Goal: Use online tool/utility: Utilize a website feature to perform a specific function

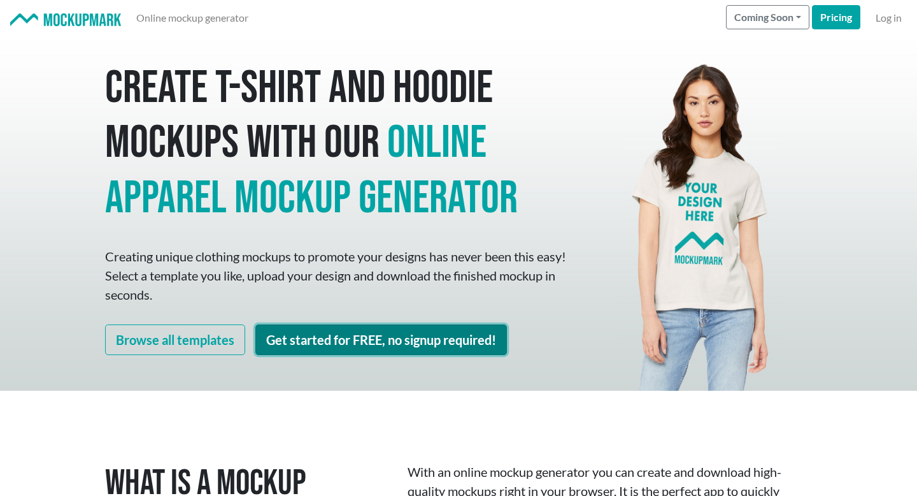
click at [461, 342] on link "Get started for FREE, no signup required!" at bounding box center [381, 339] width 252 height 31
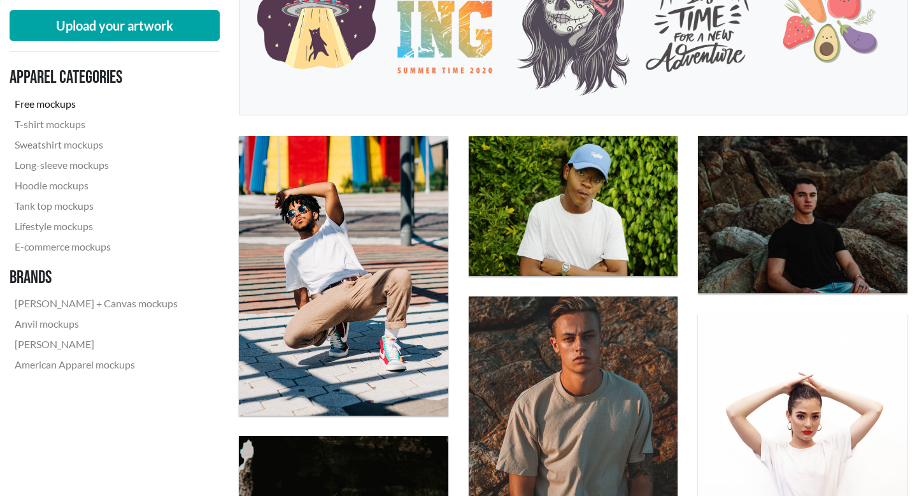
scroll to position [299, 0]
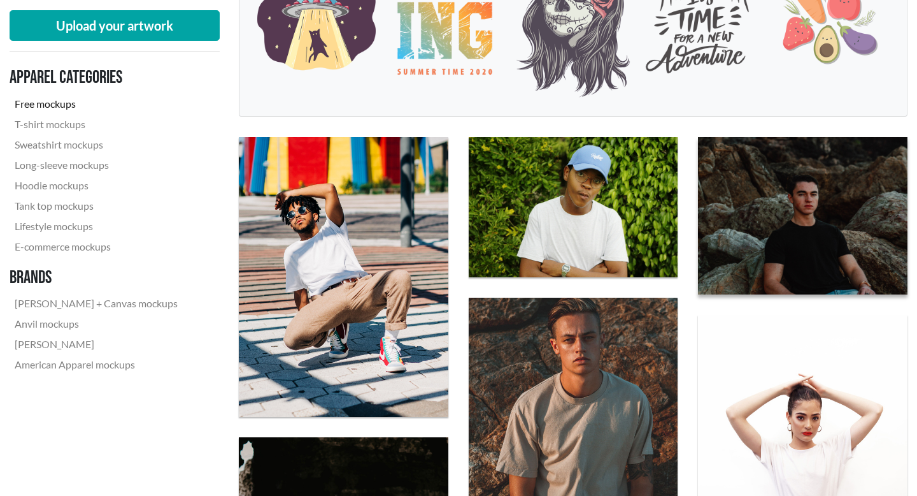
click at [750, 264] on img at bounding box center [803, 215] width 230 height 173
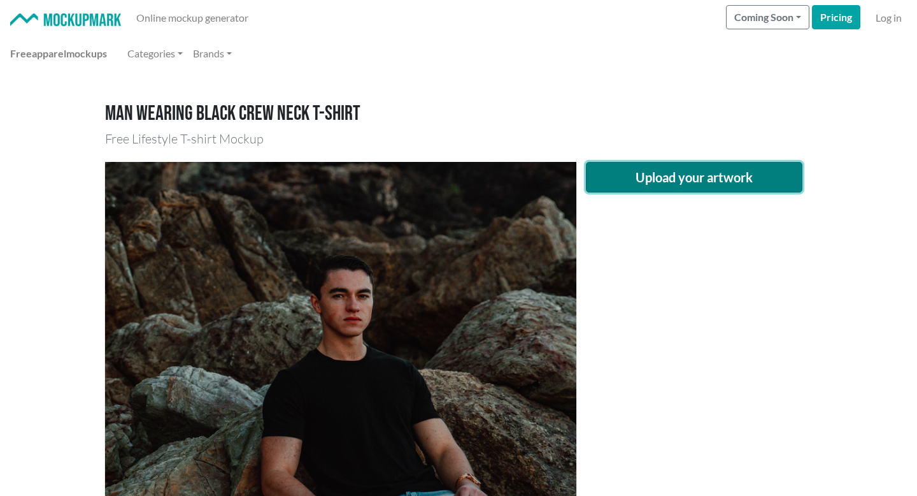
click at [667, 176] on button "Upload your artwork" at bounding box center [694, 177] width 217 height 31
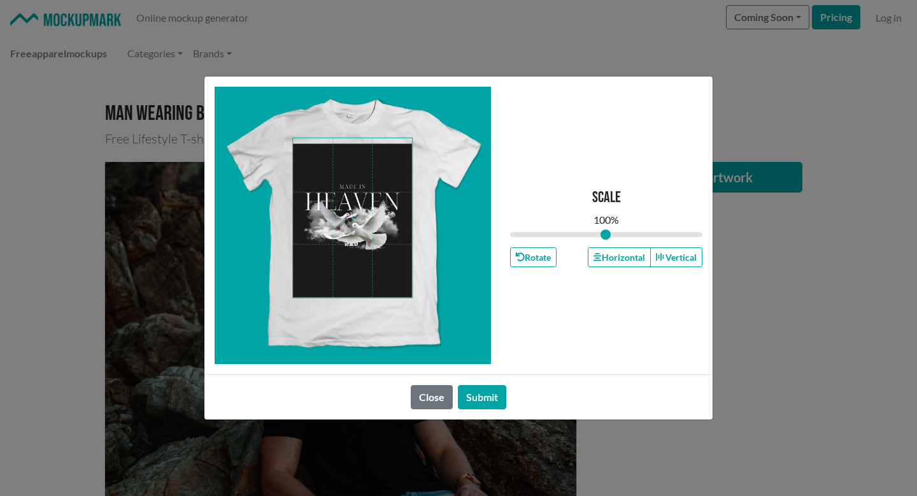
click at [349, 219] on span at bounding box center [352, 217] width 119 height 159
click at [492, 396] on button "Submit" at bounding box center [482, 397] width 48 height 24
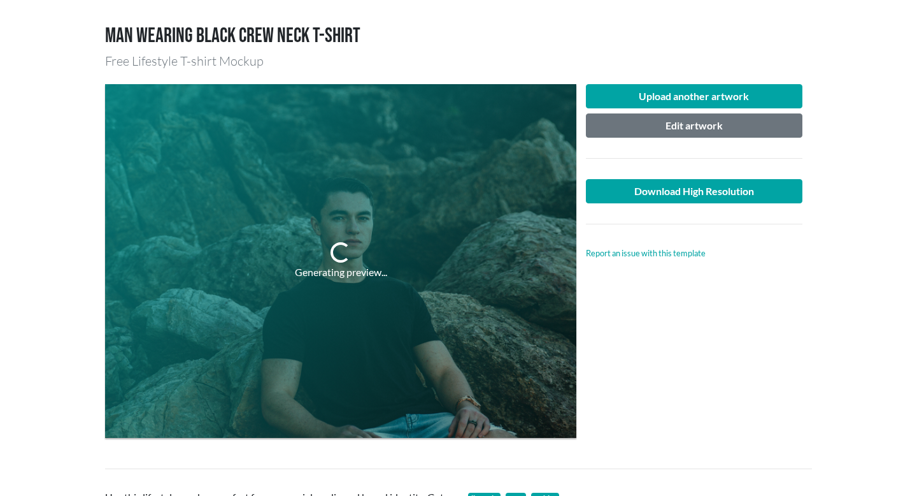
scroll to position [78, 0]
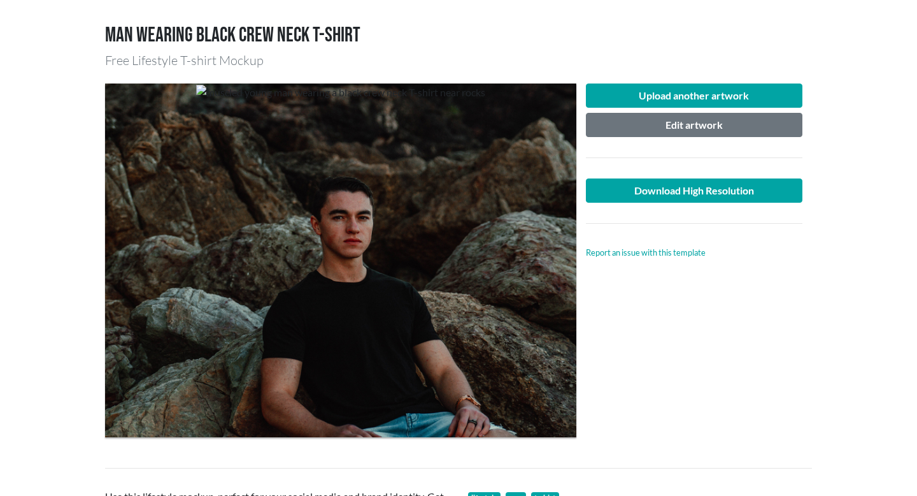
click at [363, 356] on div at bounding box center [340, 259] width 471 height 353
drag, startPoint x: 359, startPoint y: 355, endPoint x: 594, endPoint y: 328, distance: 237.2
click at [585, 322] on div "Upload another artwork Edit artwork Download High Resolution Report an issue wi…" at bounding box center [458, 260] width 707 height 374
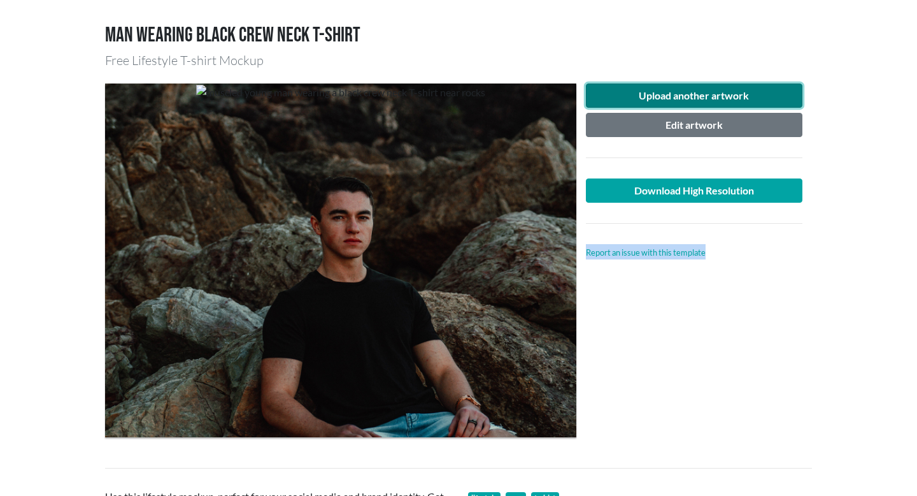
click at [622, 97] on button "Upload another artwork" at bounding box center [694, 95] width 217 height 24
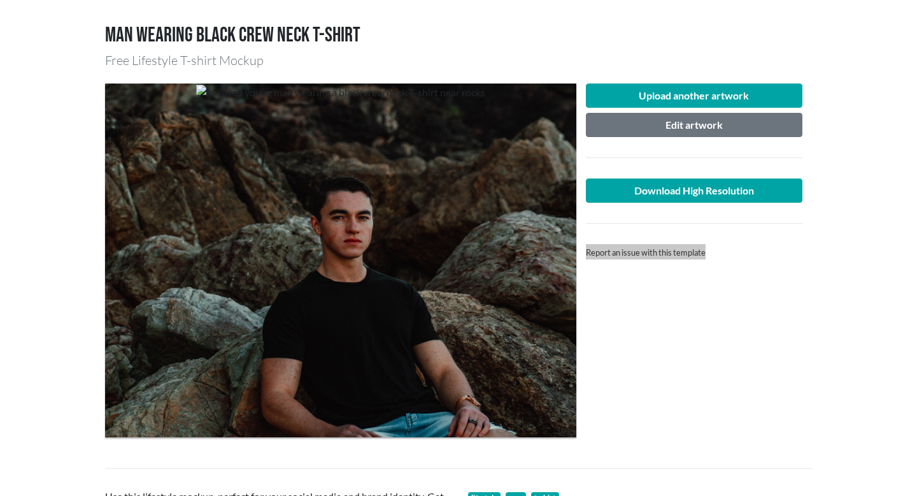
click at [667, 389] on div "Upload another artwork Edit artwork Download High Resolution Report an issue wi…" at bounding box center [694, 259] width 236 height 353
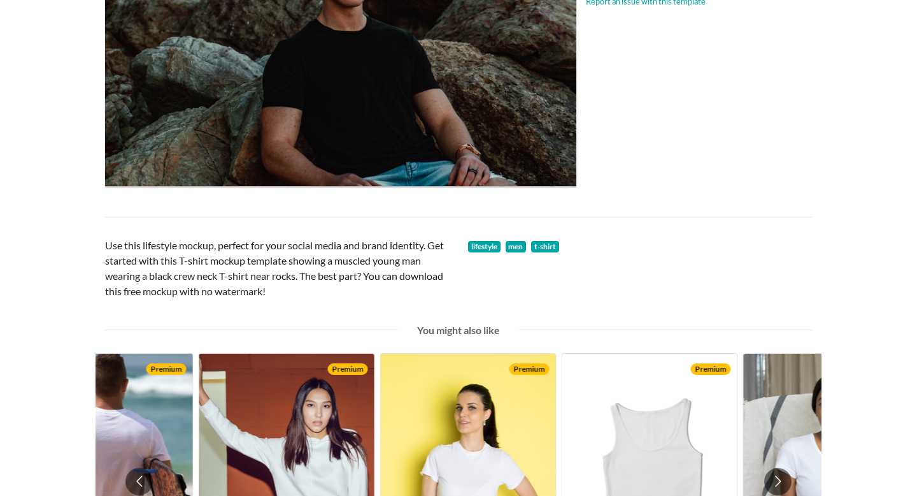
scroll to position [0, 0]
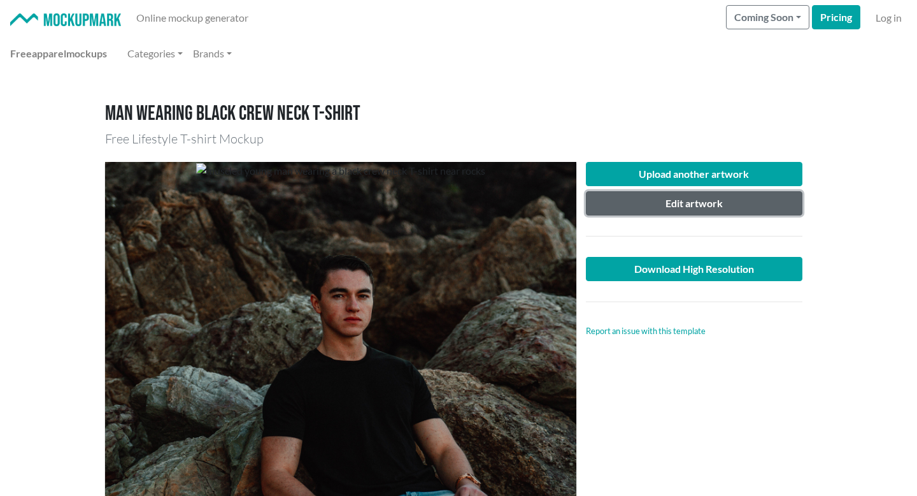
click at [636, 203] on button "Edit artwork" at bounding box center [694, 203] width 217 height 24
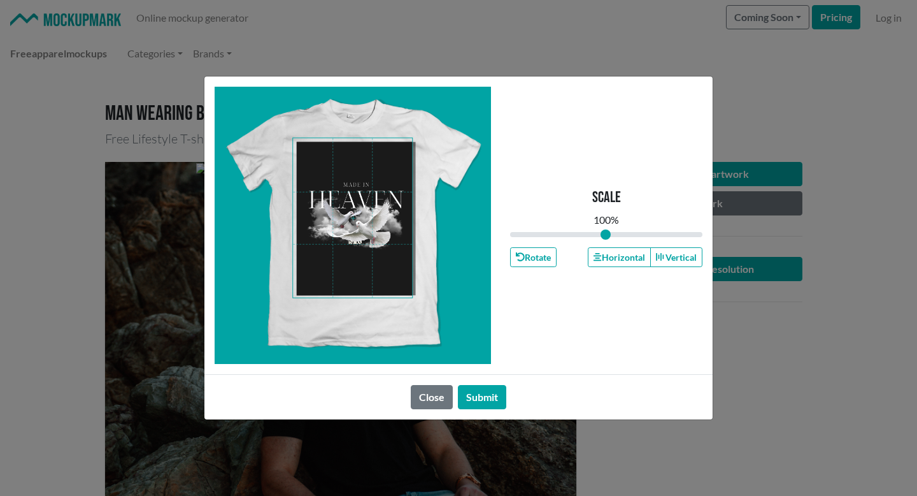
click at [368, 192] on span at bounding box center [352, 217] width 119 height 159
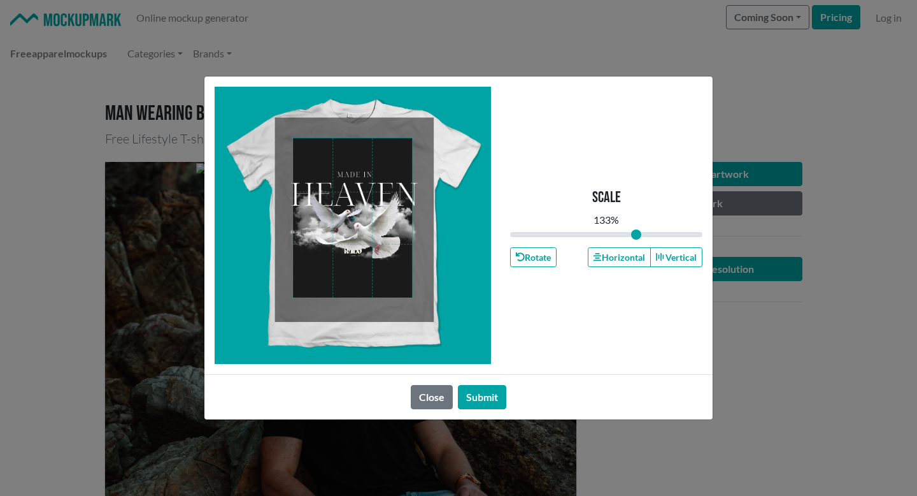
type input "1.21"
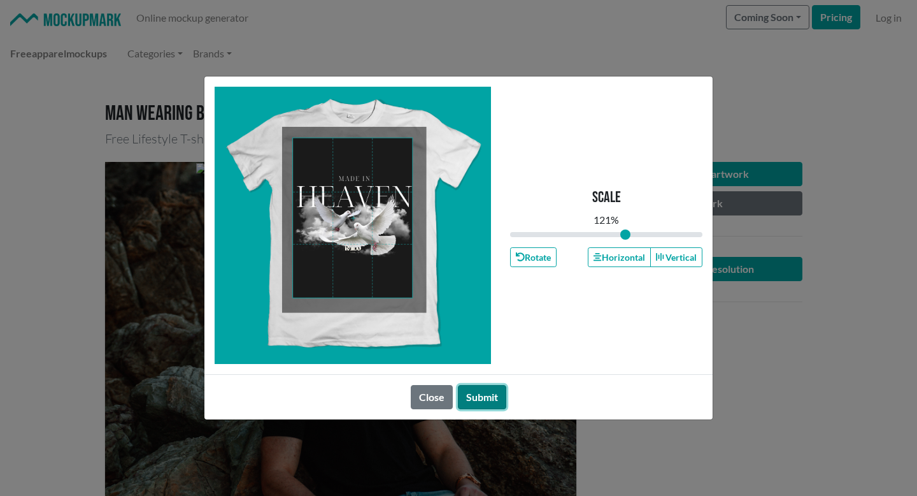
click at [485, 397] on button "Submit" at bounding box center [482, 397] width 48 height 24
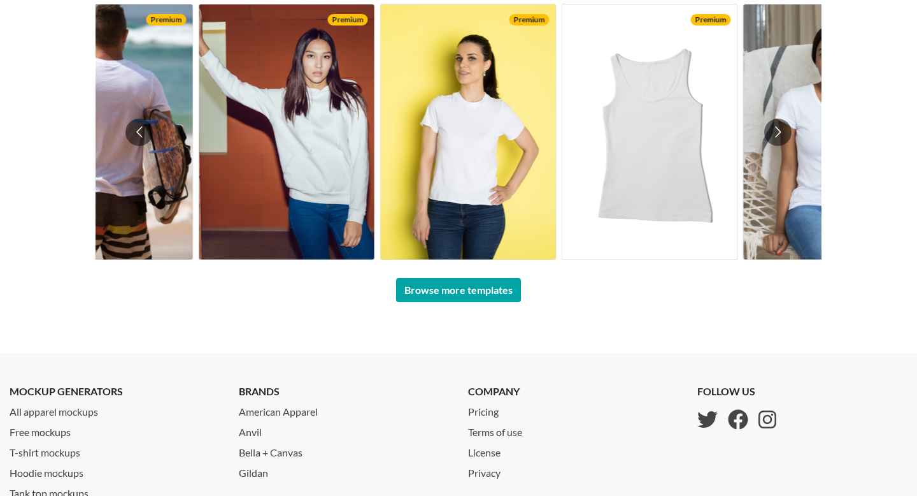
scroll to position [559, 0]
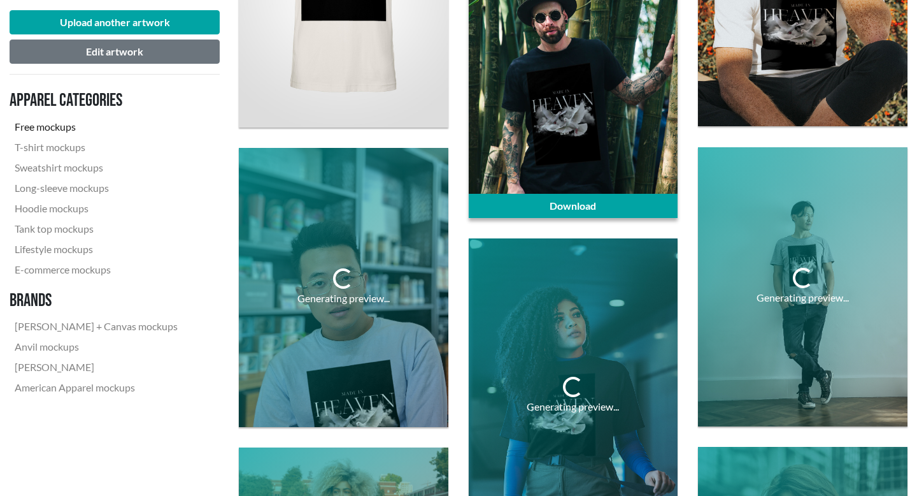
scroll to position [1859, 0]
